Goal: Check status

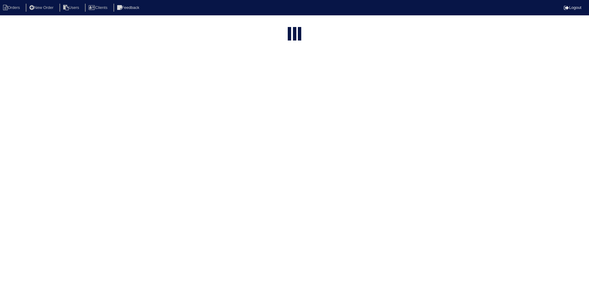
select select "15"
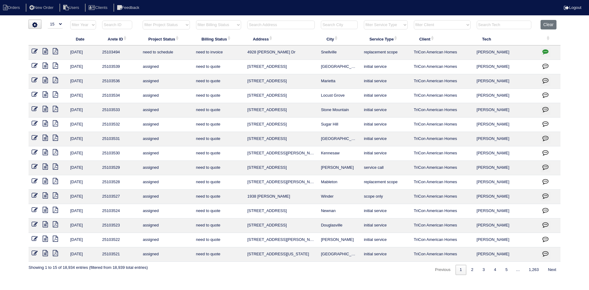
click at [284, 27] on input "text" at bounding box center [280, 25] width 67 height 9
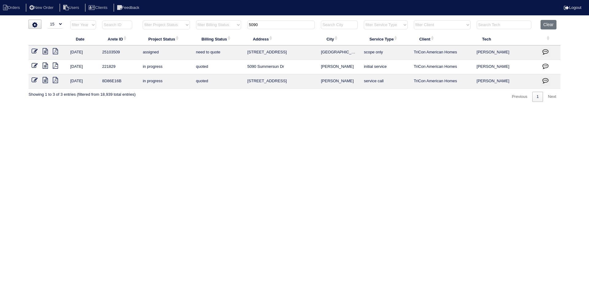
type input "5090"
click at [46, 51] on icon at bounding box center [45, 51] width 5 height 6
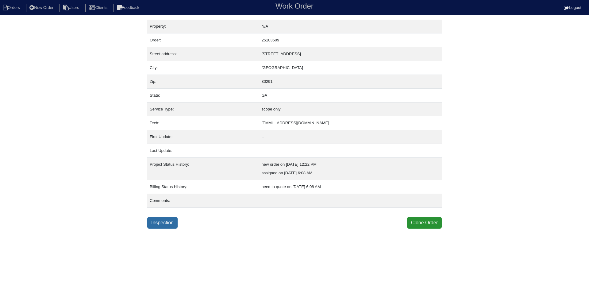
click at [169, 221] on link "Inspection" at bounding box center [162, 223] width 30 height 12
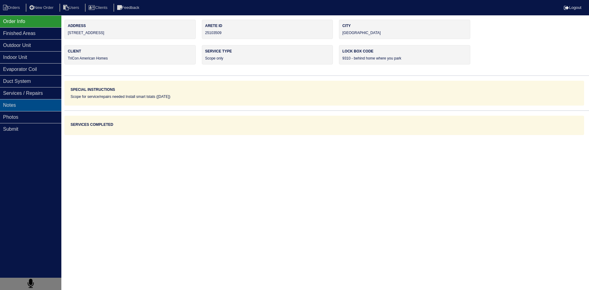
click at [46, 107] on div "Notes" at bounding box center [30, 105] width 61 height 12
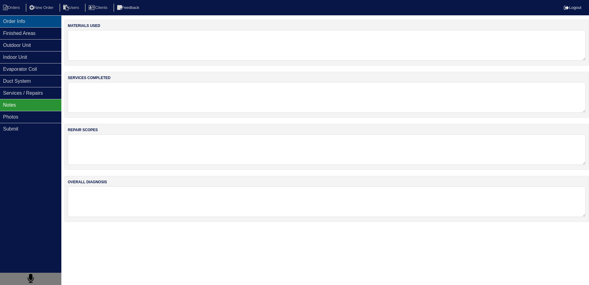
click at [25, 21] on div "Order Info" at bounding box center [30, 21] width 61 height 12
